Goal: Information Seeking & Learning: Compare options

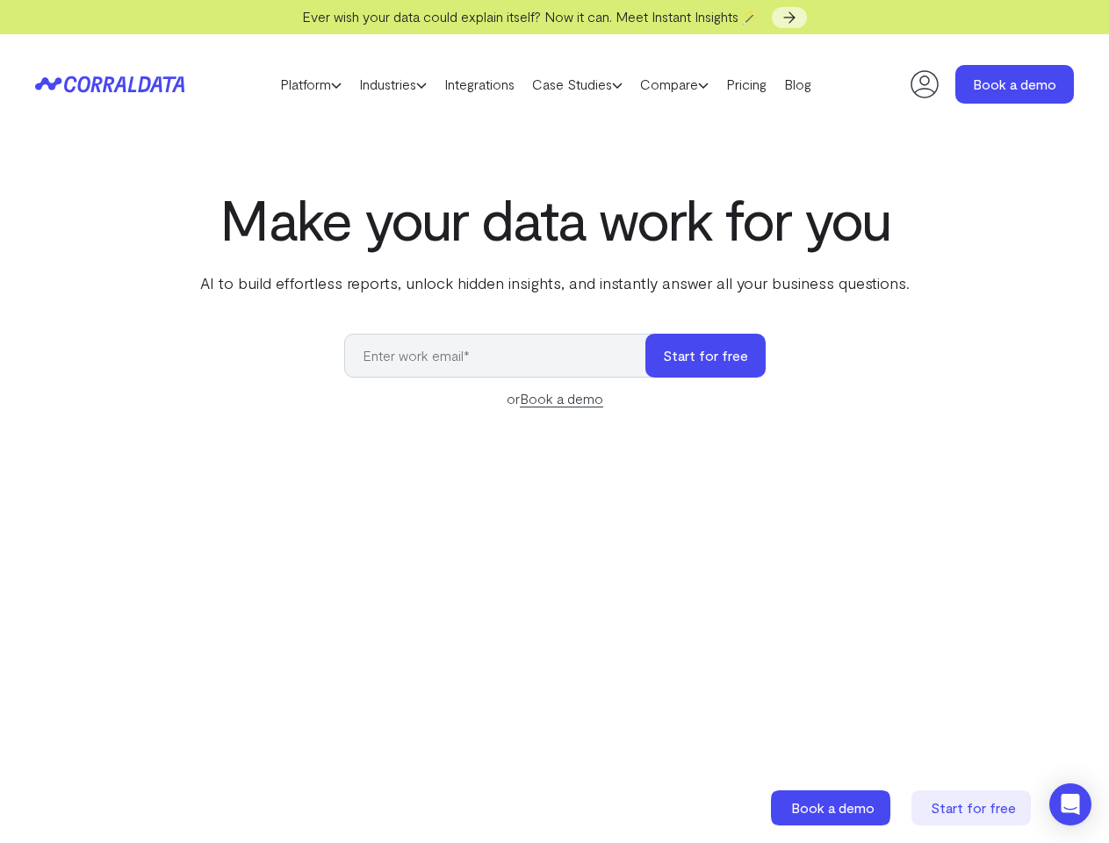
click at [293, 84] on link "Platform" at bounding box center [310, 84] width 79 height 26
click at [388, 84] on link "Industries" at bounding box center [392, 84] width 85 height 26
click at [594, 84] on link "Case Studies" at bounding box center [577, 84] width 108 height 26
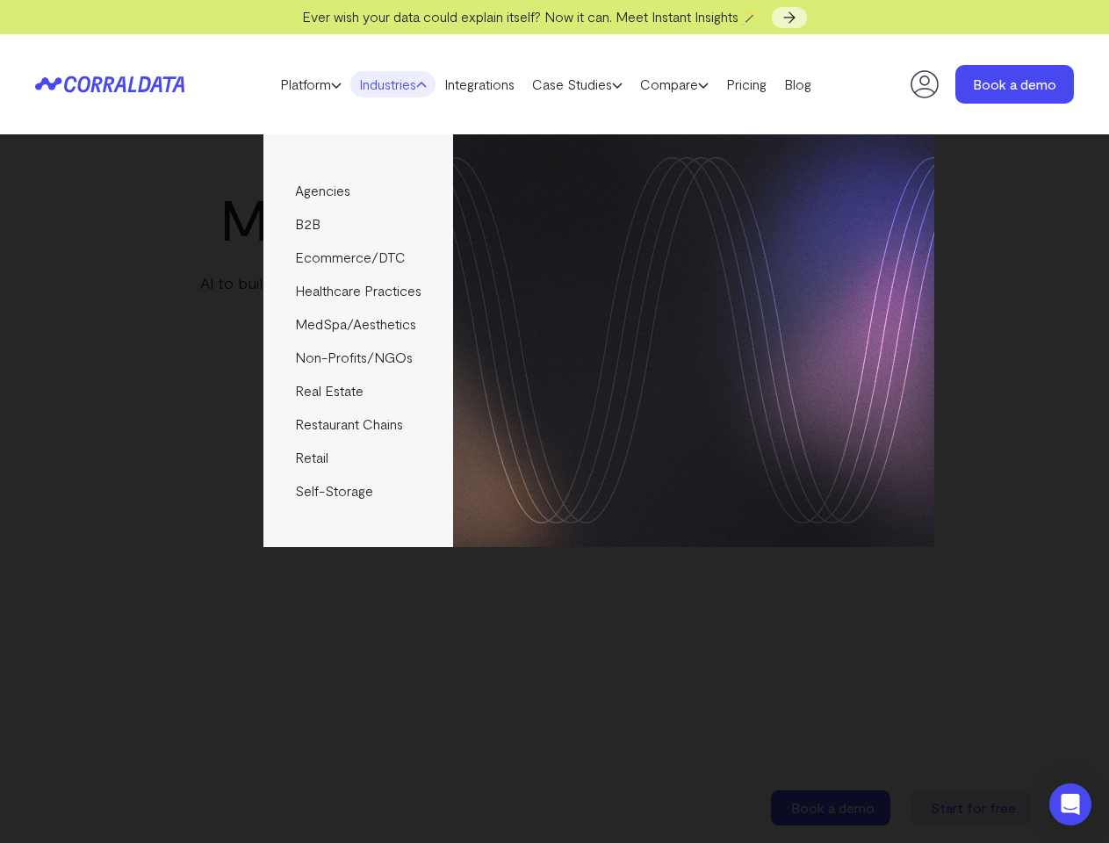
click at [703, 84] on link "Compare" at bounding box center [674, 84] width 86 height 26
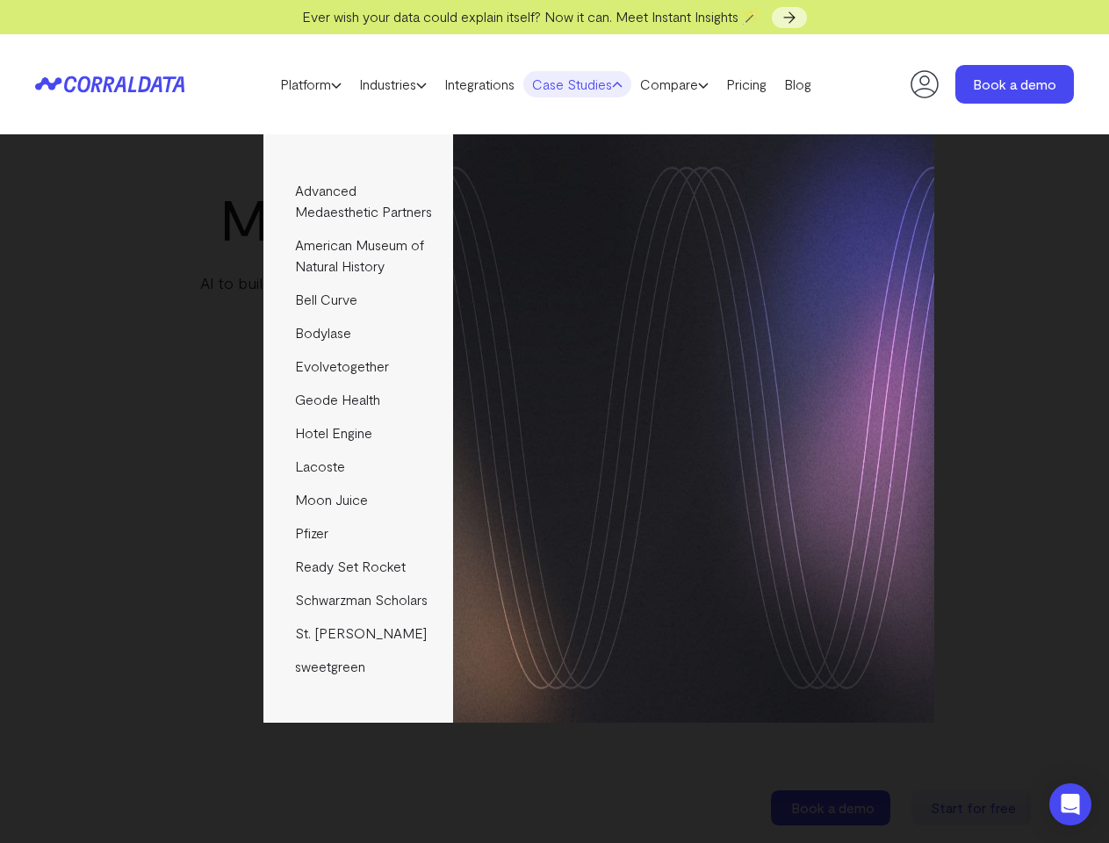
click at [706, 356] on img at bounding box center [693, 323] width 481 height 378
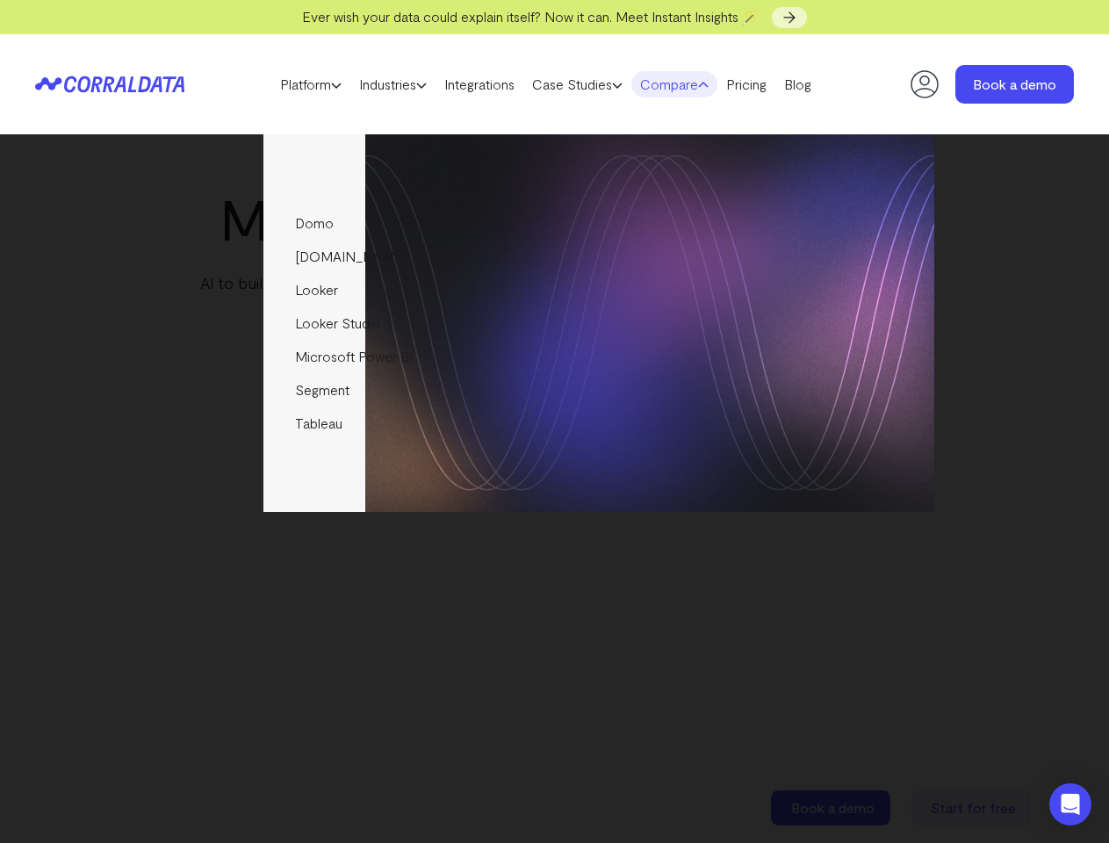
click at [1070, 804] on icon "Open Intercom Messenger" at bounding box center [1071, 804] width 18 height 21
